Goal: Task Accomplishment & Management: Check status

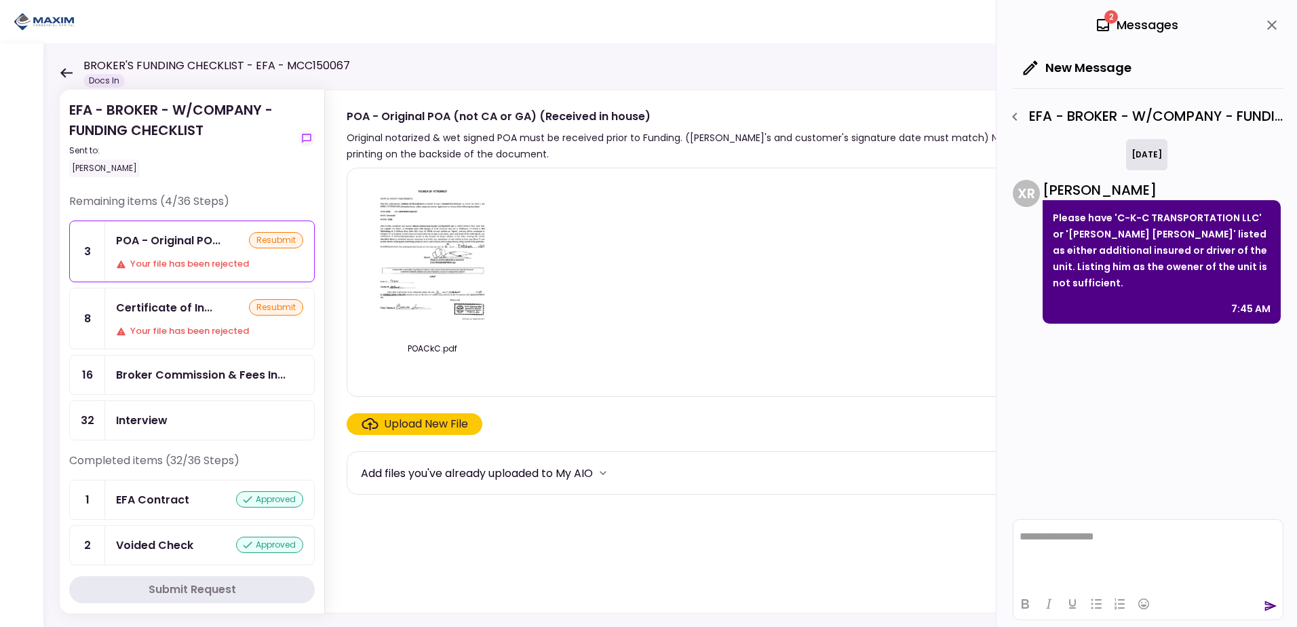
click at [57, 64] on div "EFA - BROKER - W/COMPANY - FUNDING CHECKLIST Sent to: [PERSON_NAME] Remaining i…" at bounding box center [669, 334] width 1253 height 583
click at [66, 72] on icon at bounding box center [66, 72] width 12 height 9
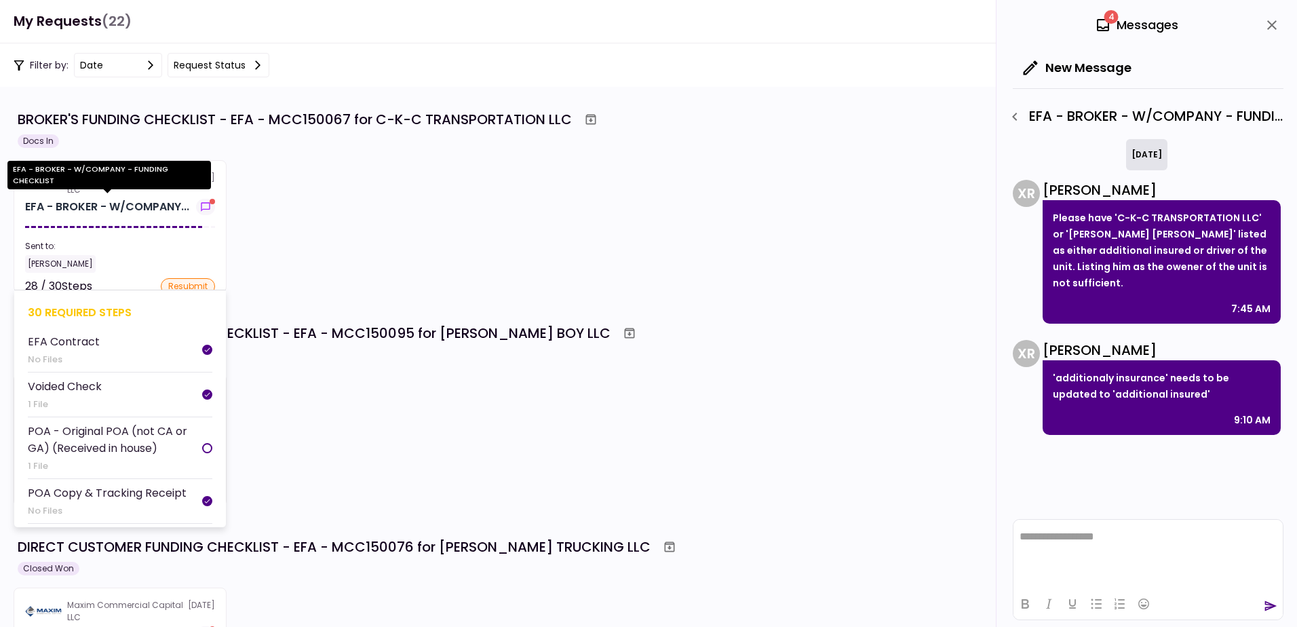
click at [120, 212] on div "EFA - BROKER - W/COMPANY..." at bounding box center [107, 207] width 164 height 16
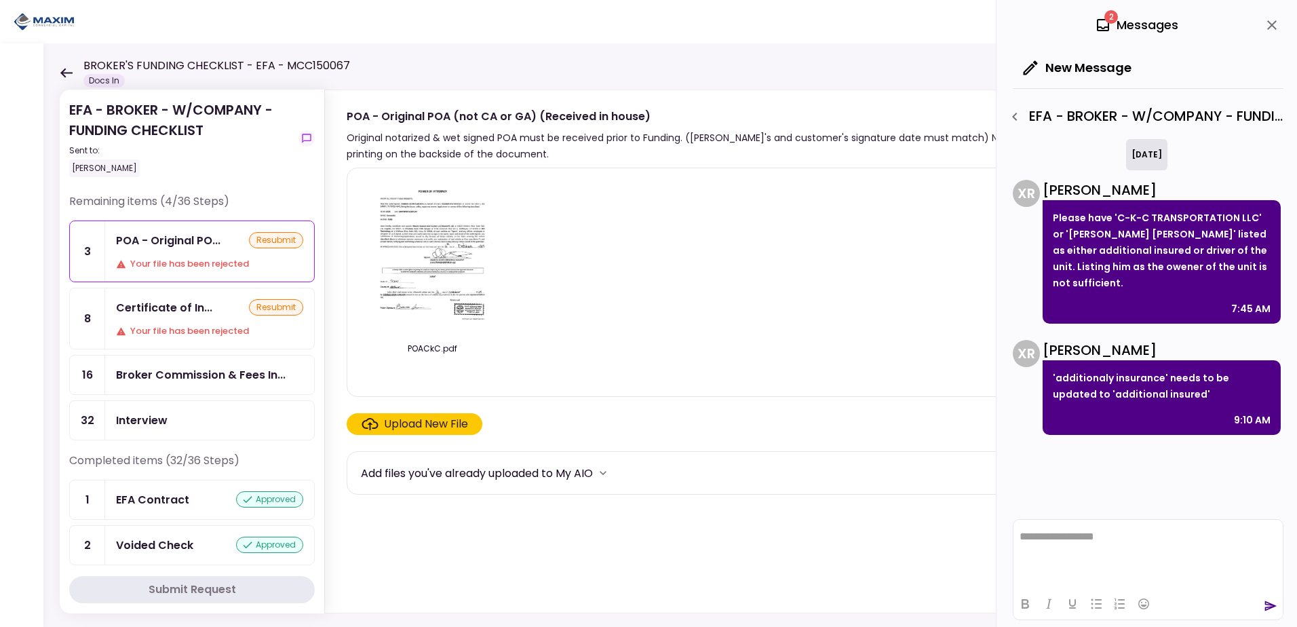
click at [169, 313] on div "Certificate of In..." at bounding box center [164, 307] width 96 height 17
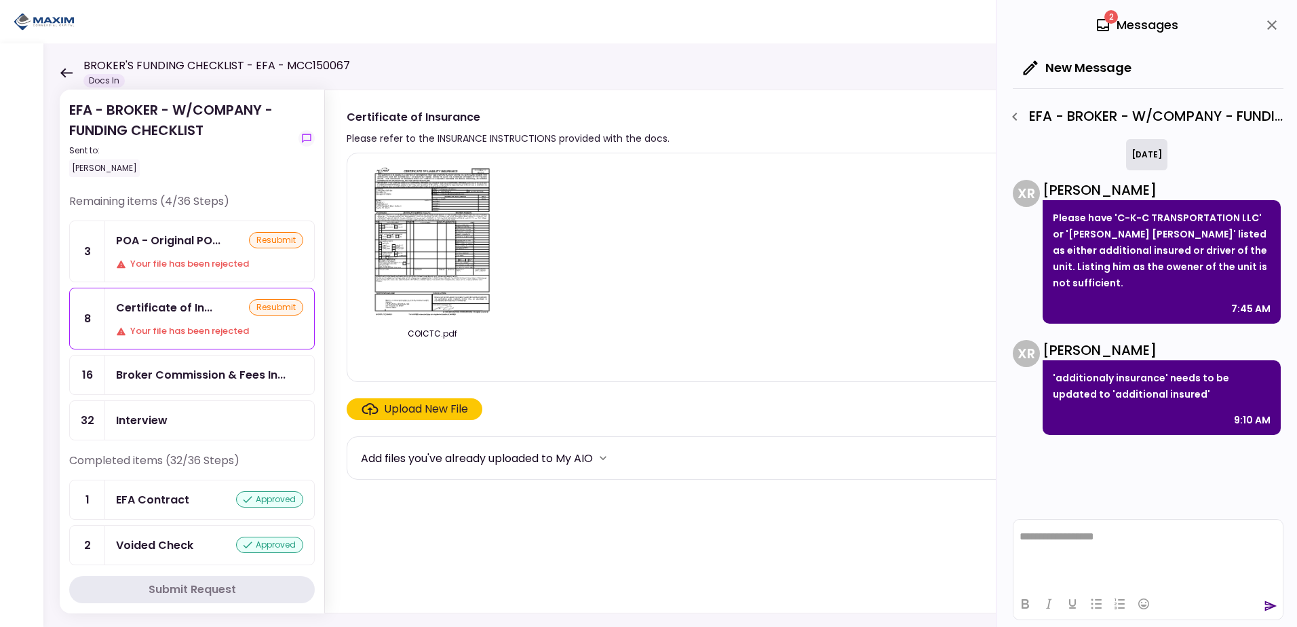
click at [434, 264] on img at bounding box center [432, 241] width 121 height 155
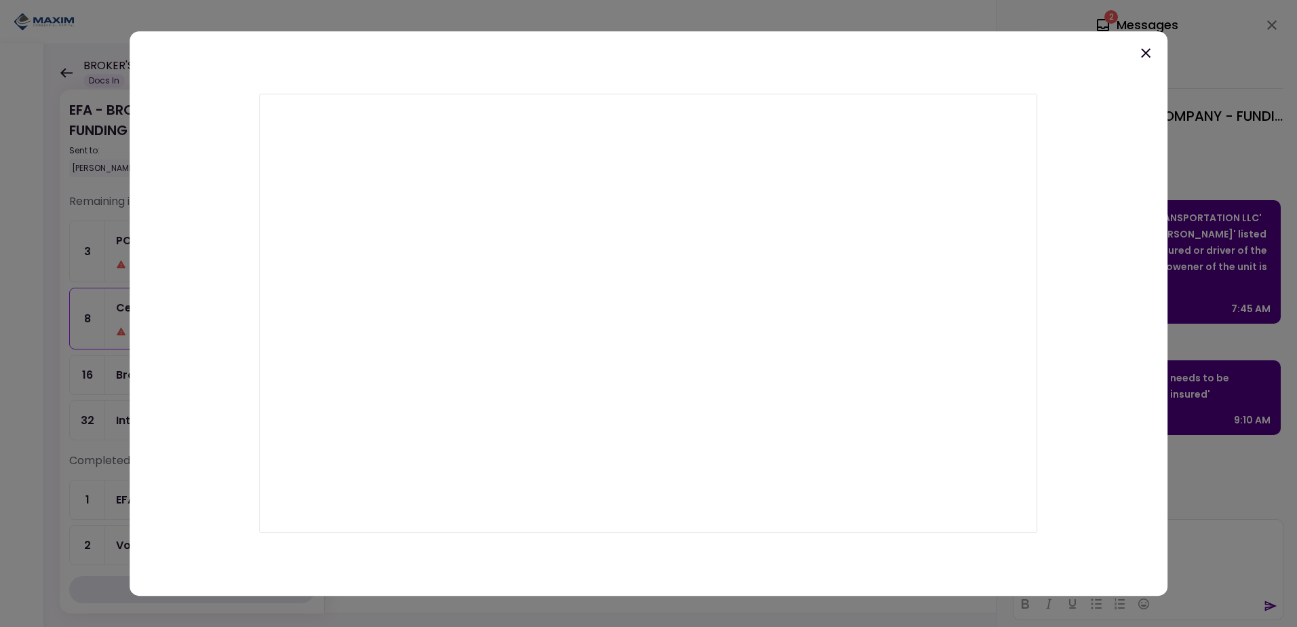
click at [1145, 53] on icon at bounding box center [1145, 52] width 9 height 9
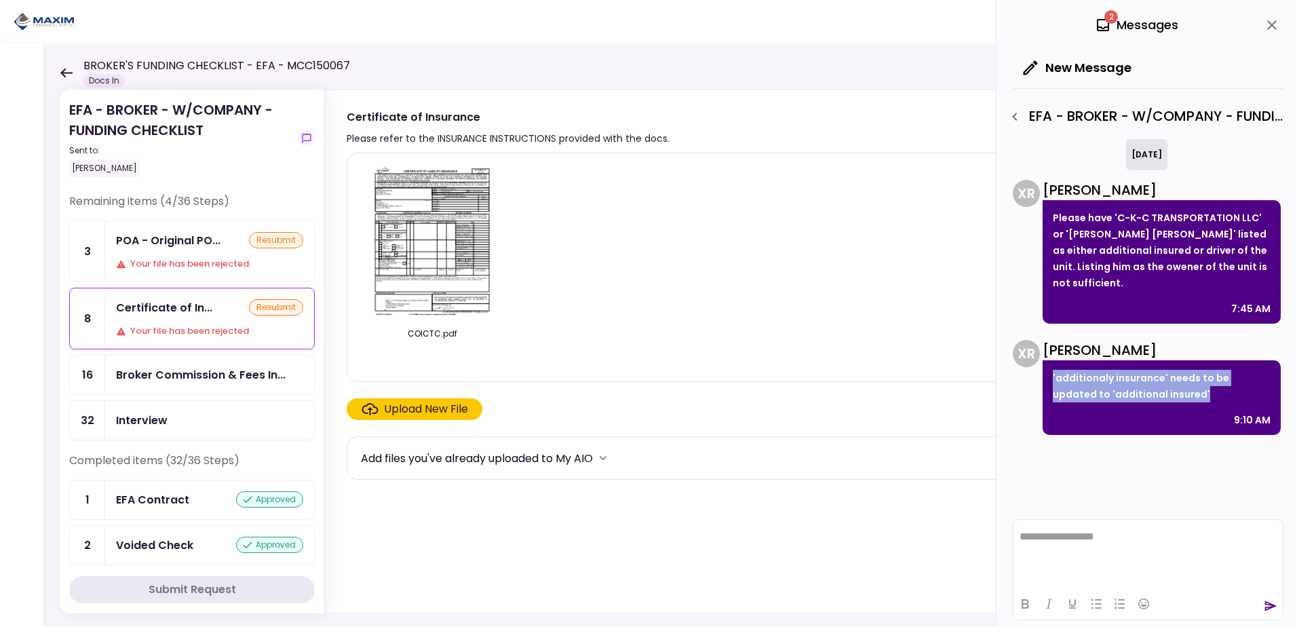
drag, startPoint x: 1162, startPoint y: 389, endPoint x: 1046, endPoint y: 377, distance: 116.6
click at [1046, 377] on div "'additionaly insurance' needs to be updated to 'additional insured' 9:10 AM" at bounding box center [1161, 397] width 238 height 75
drag, startPoint x: 1046, startPoint y: 377, endPoint x: 1070, endPoint y: 382, distance: 24.2
copy p "'additionaly insurance' needs to be updated to 'additional insured'"
click at [446, 245] on img at bounding box center [432, 241] width 121 height 155
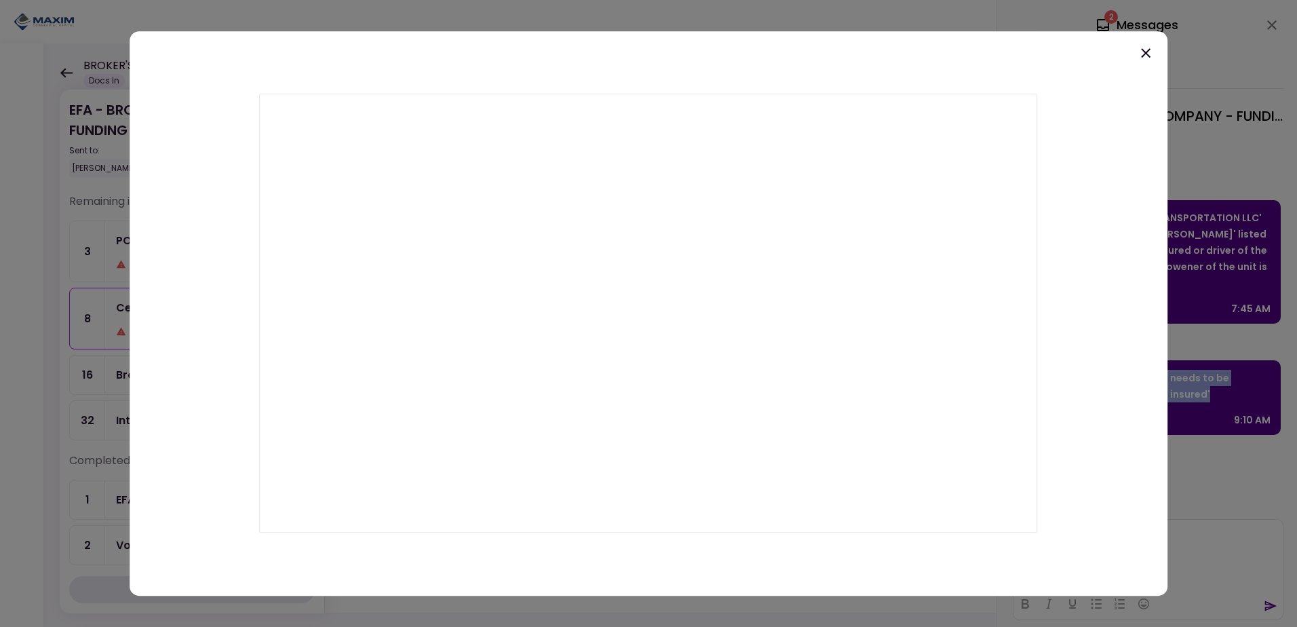
click at [1143, 52] on icon at bounding box center [1145, 53] width 16 height 16
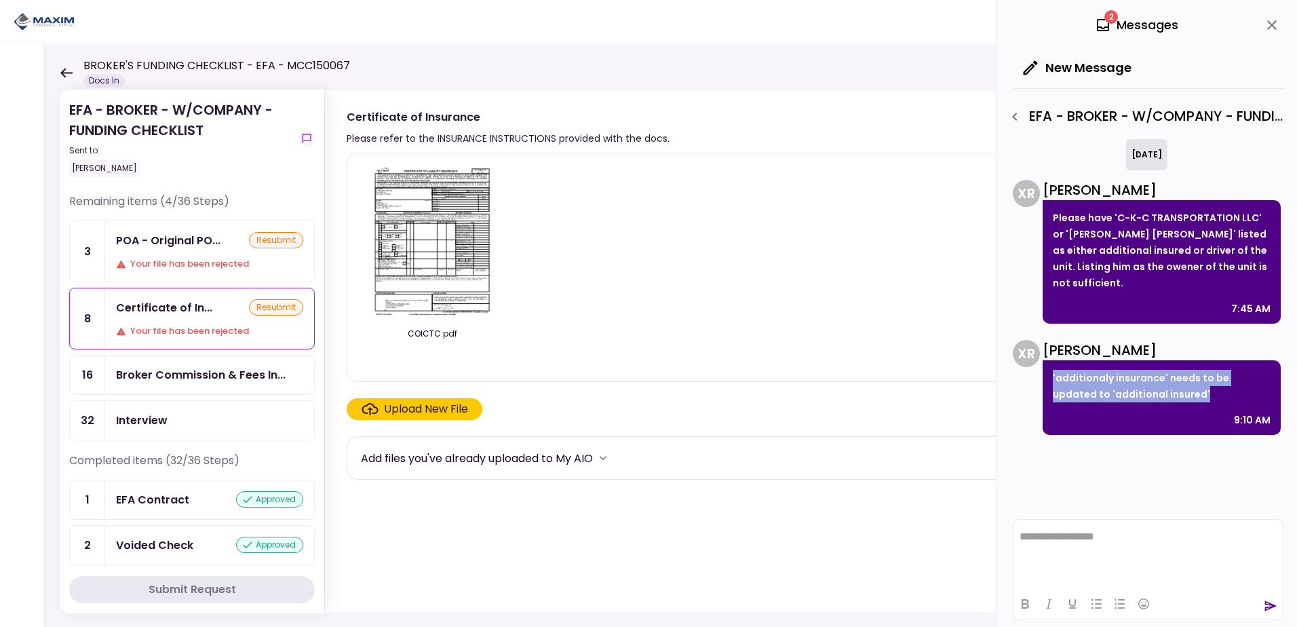
copy p "'additionaly insurance' needs to be updated to 'additional insured'"
click at [457, 258] on img at bounding box center [432, 241] width 121 height 155
